Goal: Information Seeking & Learning: Find contact information

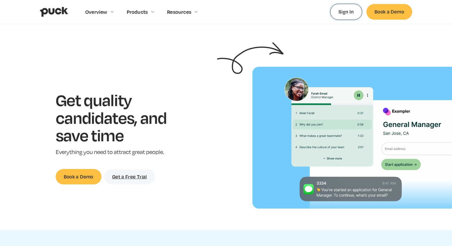
click at [350, 10] on link "Sign In" at bounding box center [346, 12] width 32 height 16
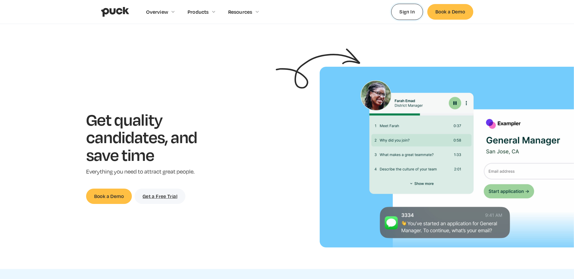
click at [414, 16] on link "Sign In" at bounding box center [407, 12] width 32 height 16
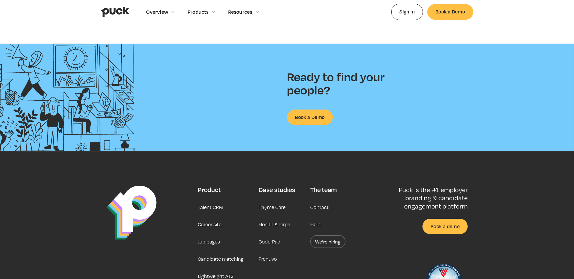
scroll to position [1405, 0]
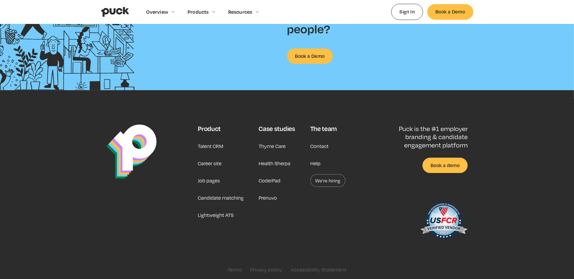
click at [314, 161] on link "Help" at bounding box center [315, 163] width 10 height 13
